Goal: Task Accomplishment & Management: Use online tool/utility

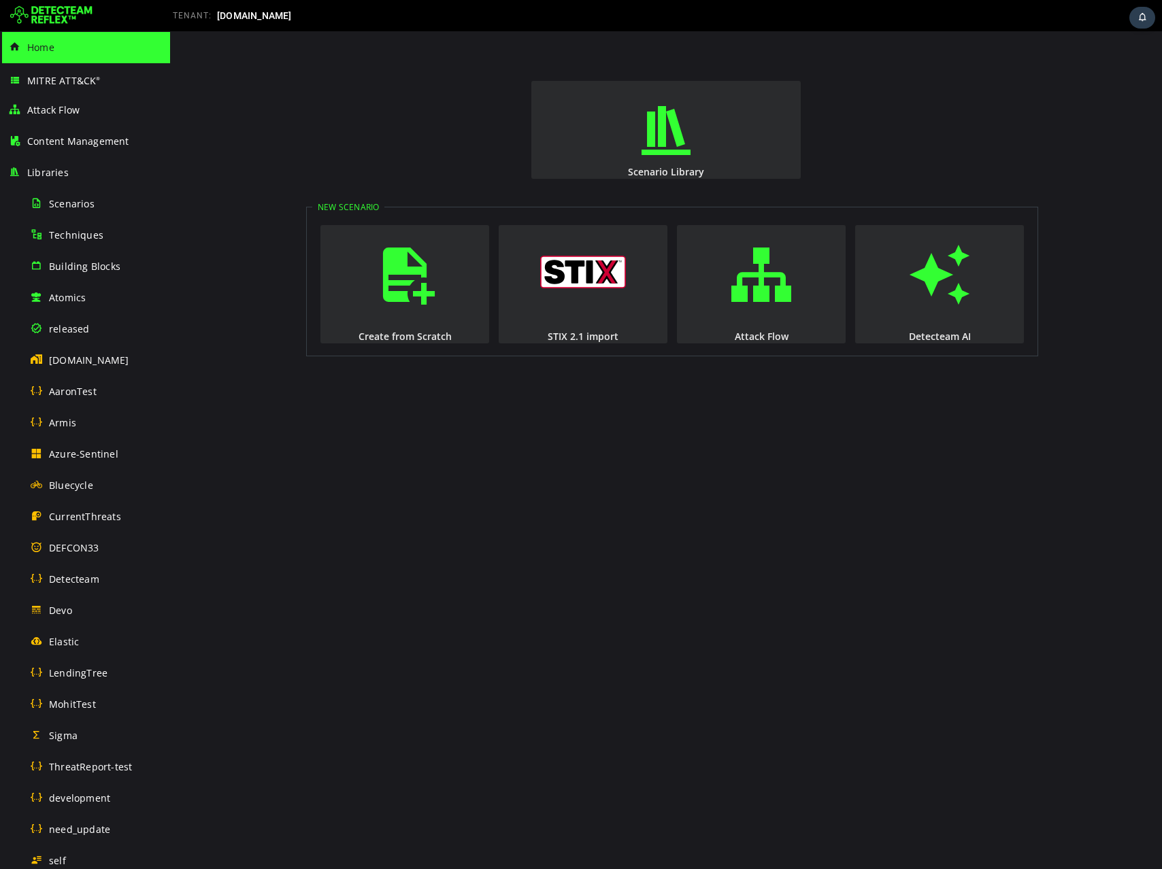
click at [33, 19] on img at bounding box center [51, 16] width 82 height 22
